Goal: Use online tool/utility: Utilize a website feature to perform a specific function

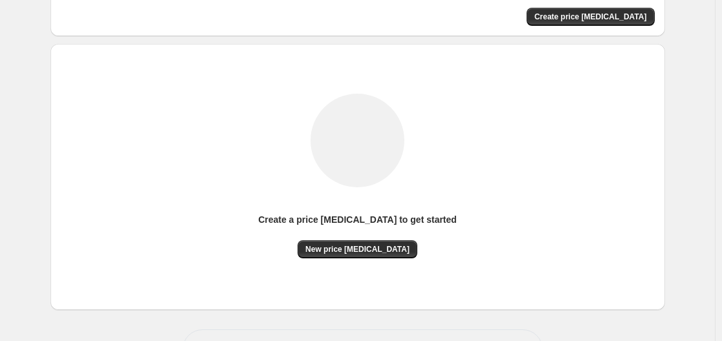
scroll to position [143, 0]
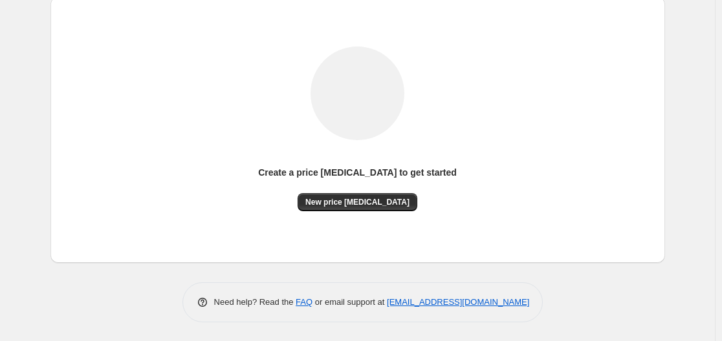
click at [378, 211] on div "Create a price [MEDICAL_DATA] to get started New price [MEDICAL_DATA]" at bounding box center [358, 130] width 594 height 246
click at [379, 203] on span "New price [MEDICAL_DATA]" at bounding box center [357, 202] width 104 height 10
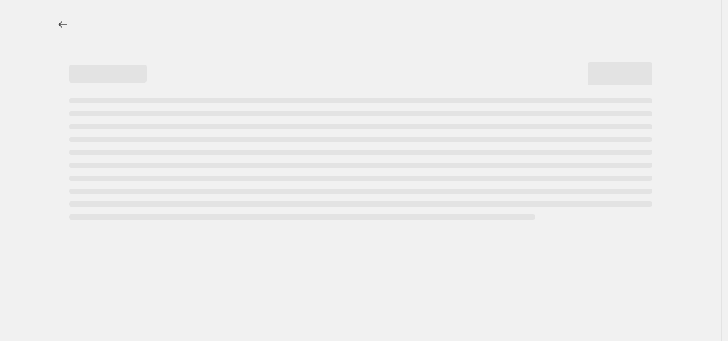
select select "percentage"
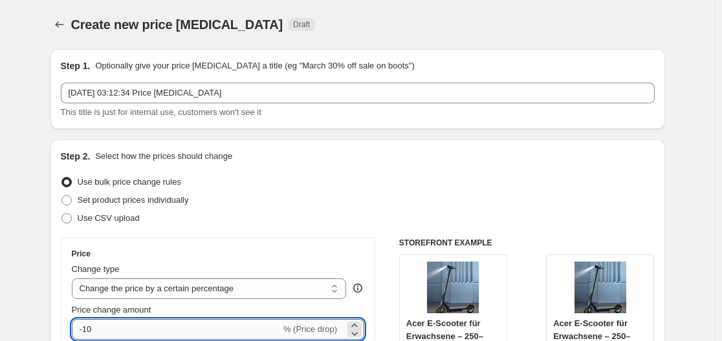
click at [161, 332] on input "-10" at bounding box center [176, 329] width 209 height 21
type input "-1"
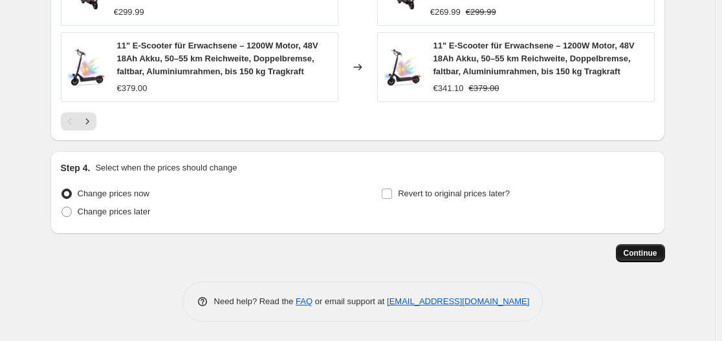
type input "-30"
click at [645, 248] on button "Continue" at bounding box center [639, 253] width 49 height 18
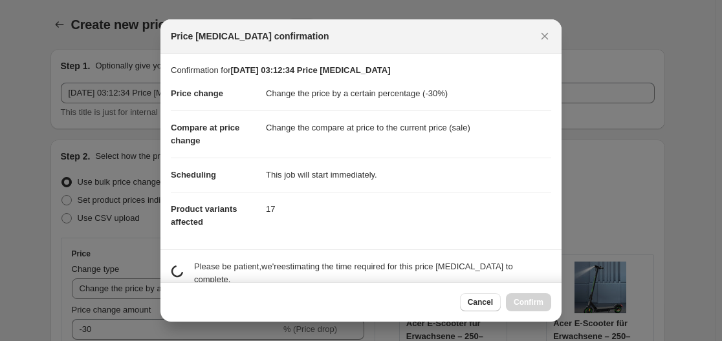
scroll to position [0, 0]
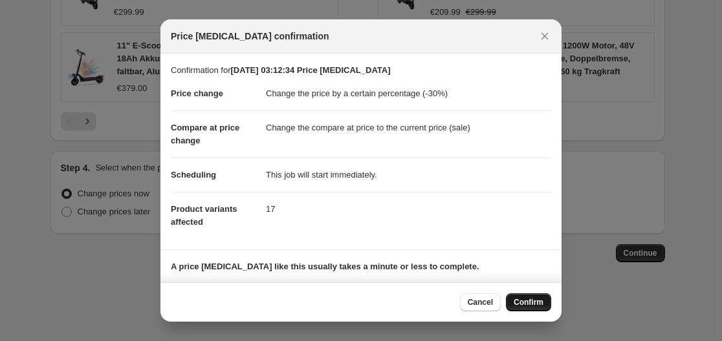
click at [520, 305] on span "Confirm" at bounding box center [528, 302] width 30 height 10
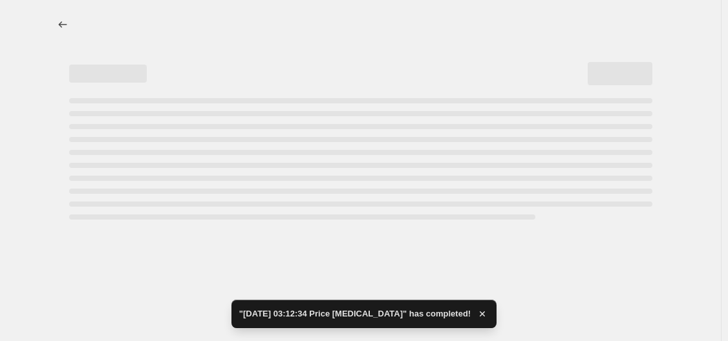
select select "percentage"
